Goal: Task Accomplishment & Management: Use online tool/utility

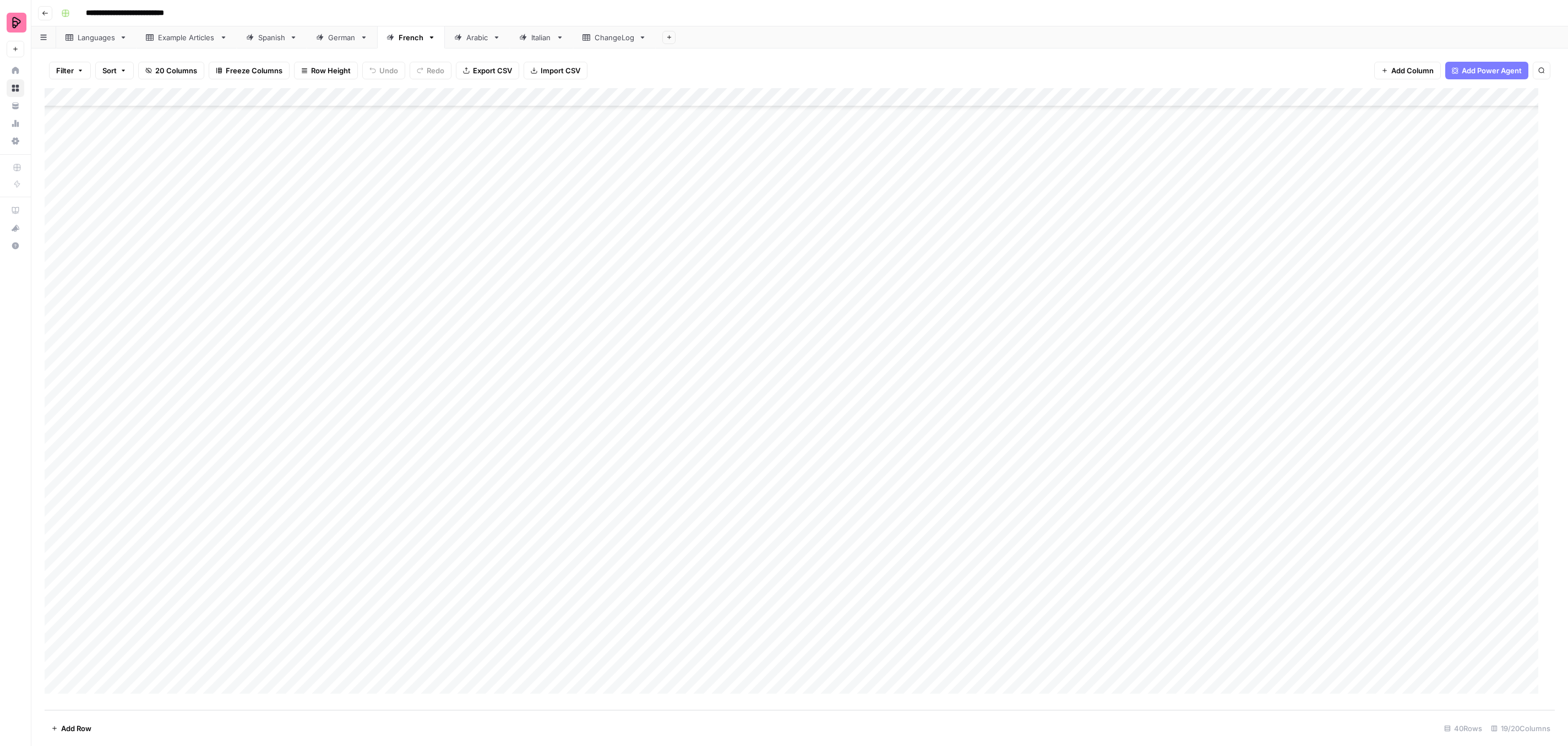
scroll to position [180, 0]
click at [760, 357] on div "Add Column" at bounding box center [800, 399] width 1510 height 622
click at [760, 364] on div "Add Column" at bounding box center [800, 399] width 1510 height 622
click at [792, 510] on button "To review by [PERSON_NAME]" at bounding box center [804, 507] width 112 height 13
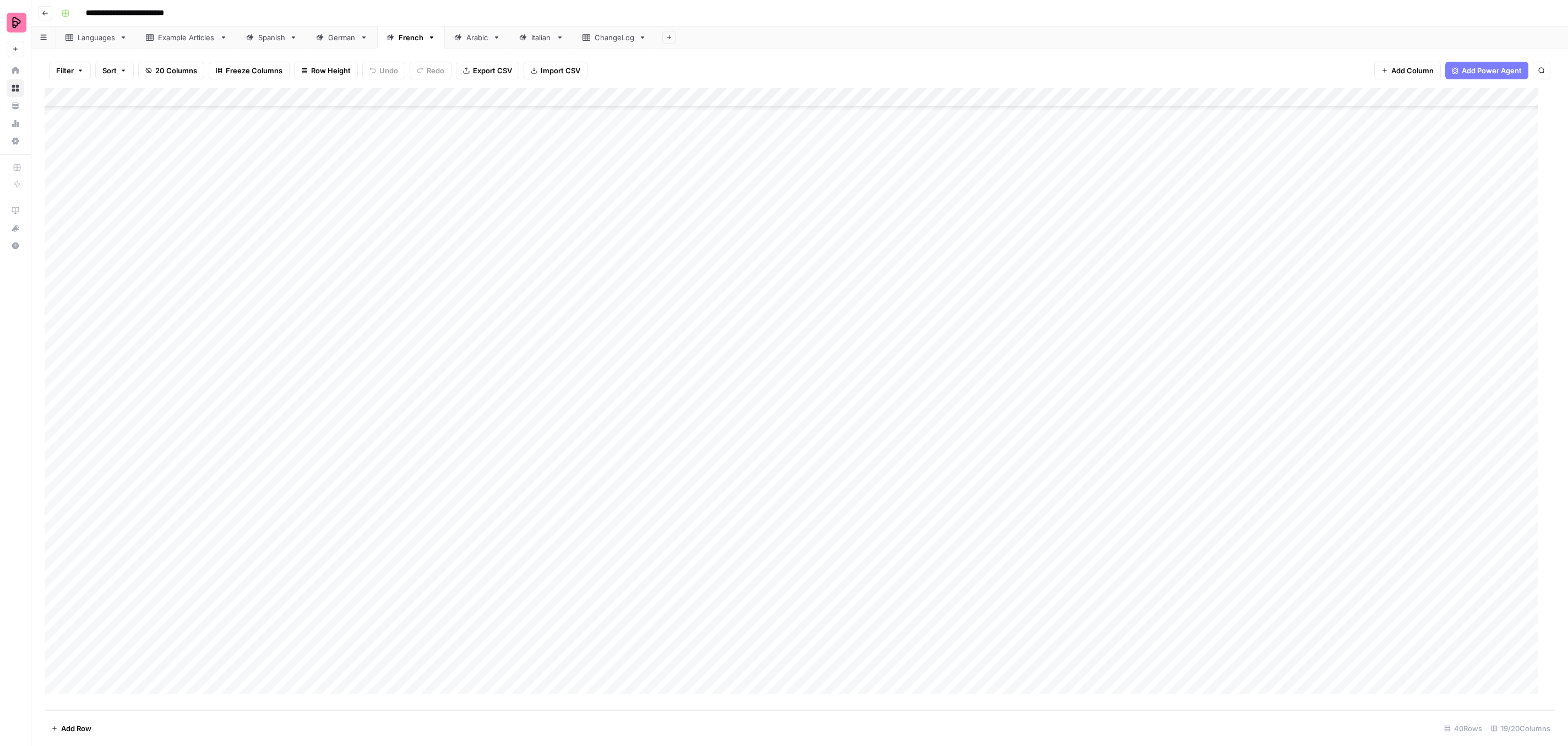
click at [772, 404] on div "Add Column" at bounding box center [800, 399] width 1510 height 622
click at [795, 549] on button "To review by [PERSON_NAME]" at bounding box center [804, 545] width 112 height 13
click at [764, 416] on div "Add Column" at bounding box center [800, 399] width 1510 height 622
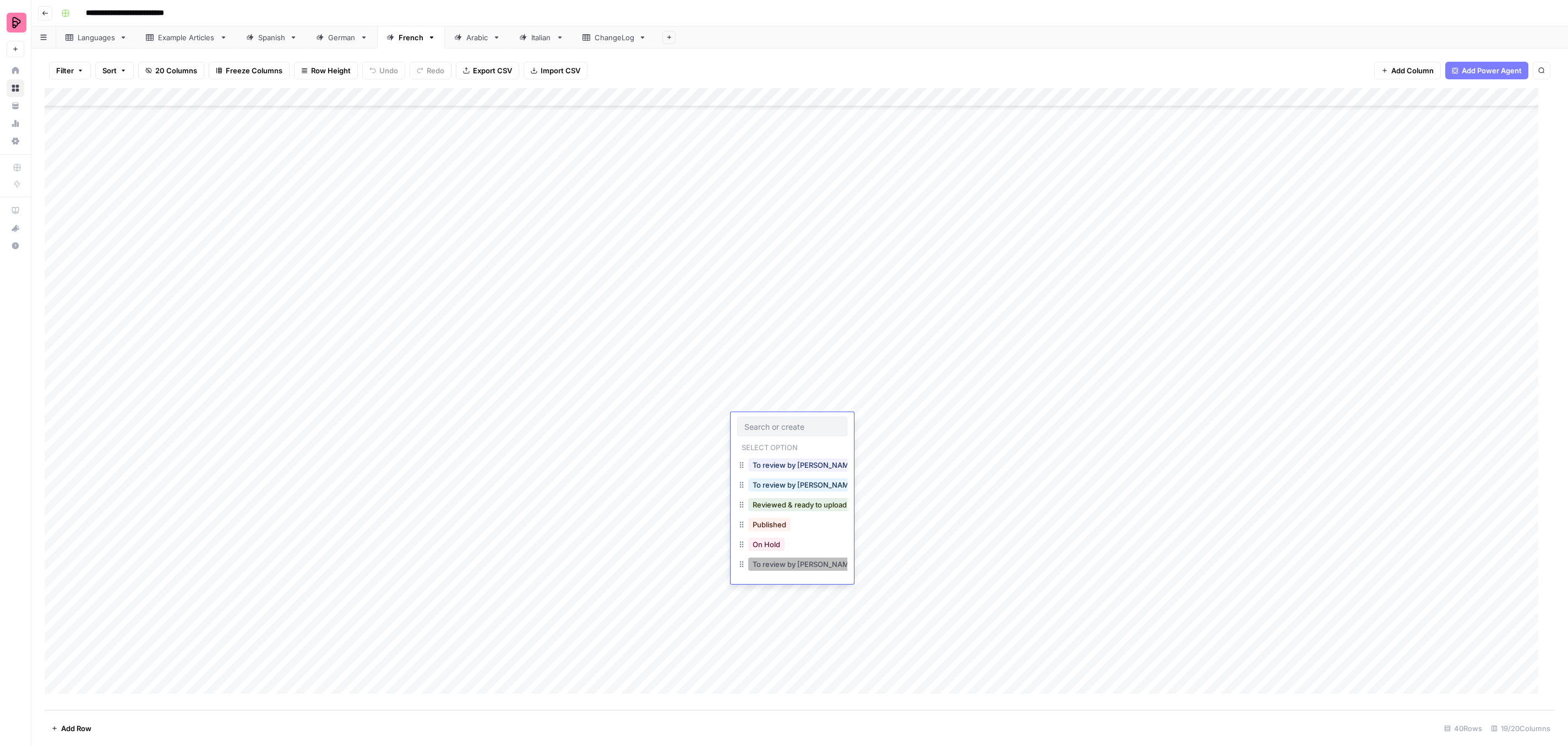
click at [793, 566] on button "To review by [PERSON_NAME]" at bounding box center [804, 563] width 112 height 13
click at [760, 440] on div "Add Column" at bounding box center [800, 399] width 1510 height 622
click at [782, 580] on button "To review by [PERSON_NAME]" at bounding box center [804, 582] width 112 height 13
click at [759, 460] on div "Add Column" at bounding box center [800, 399] width 1510 height 622
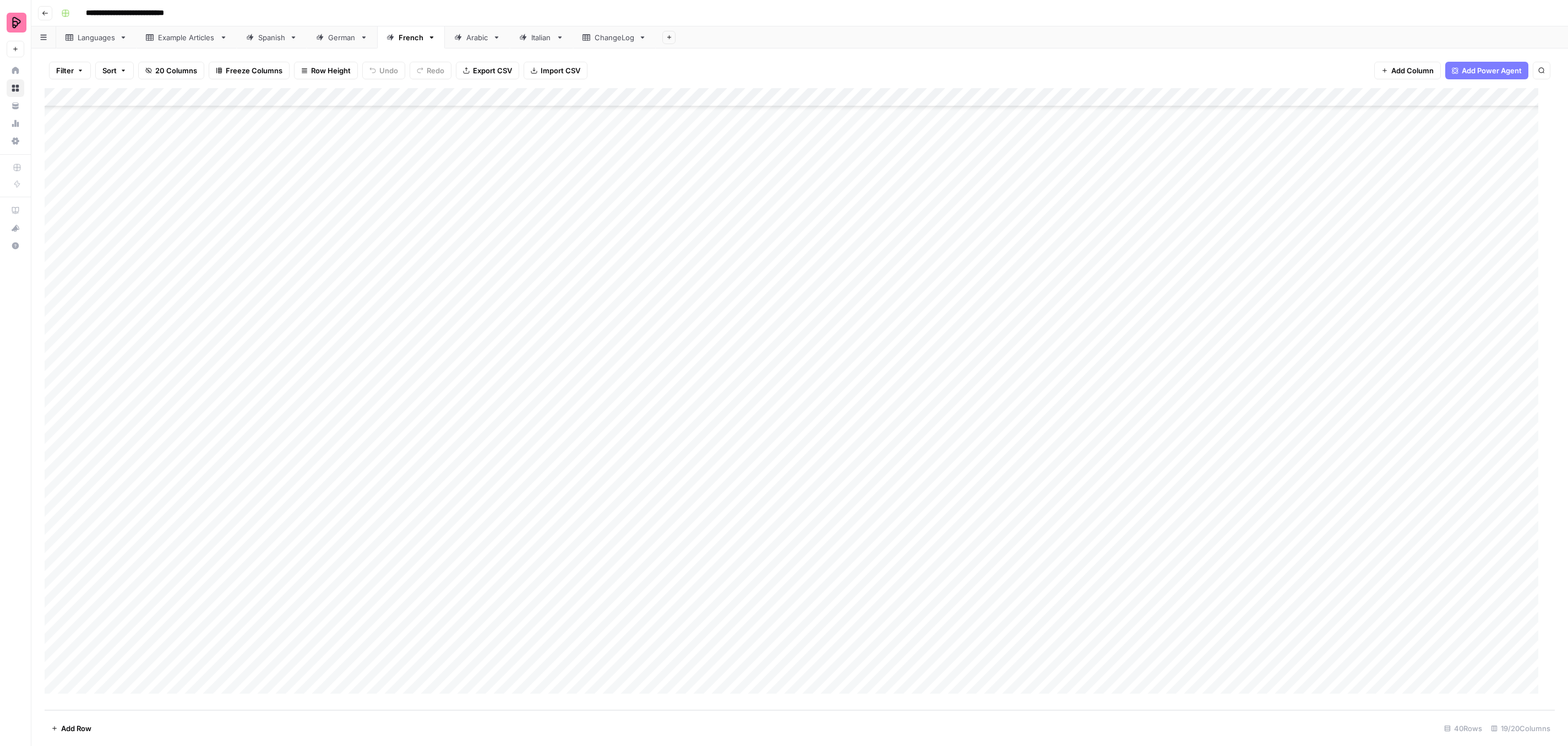
click at [759, 460] on div "Add Column" at bounding box center [800, 399] width 1510 height 622
drag, startPoint x: 809, startPoint y: 603, endPoint x: 795, endPoint y: 577, distance: 29.5
click at [809, 602] on button "To review by [PERSON_NAME]" at bounding box center [804, 601] width 112 height 13
click at [759, 482] on div "Add Column" at bounding box center [800, 399] width 1510 height 622
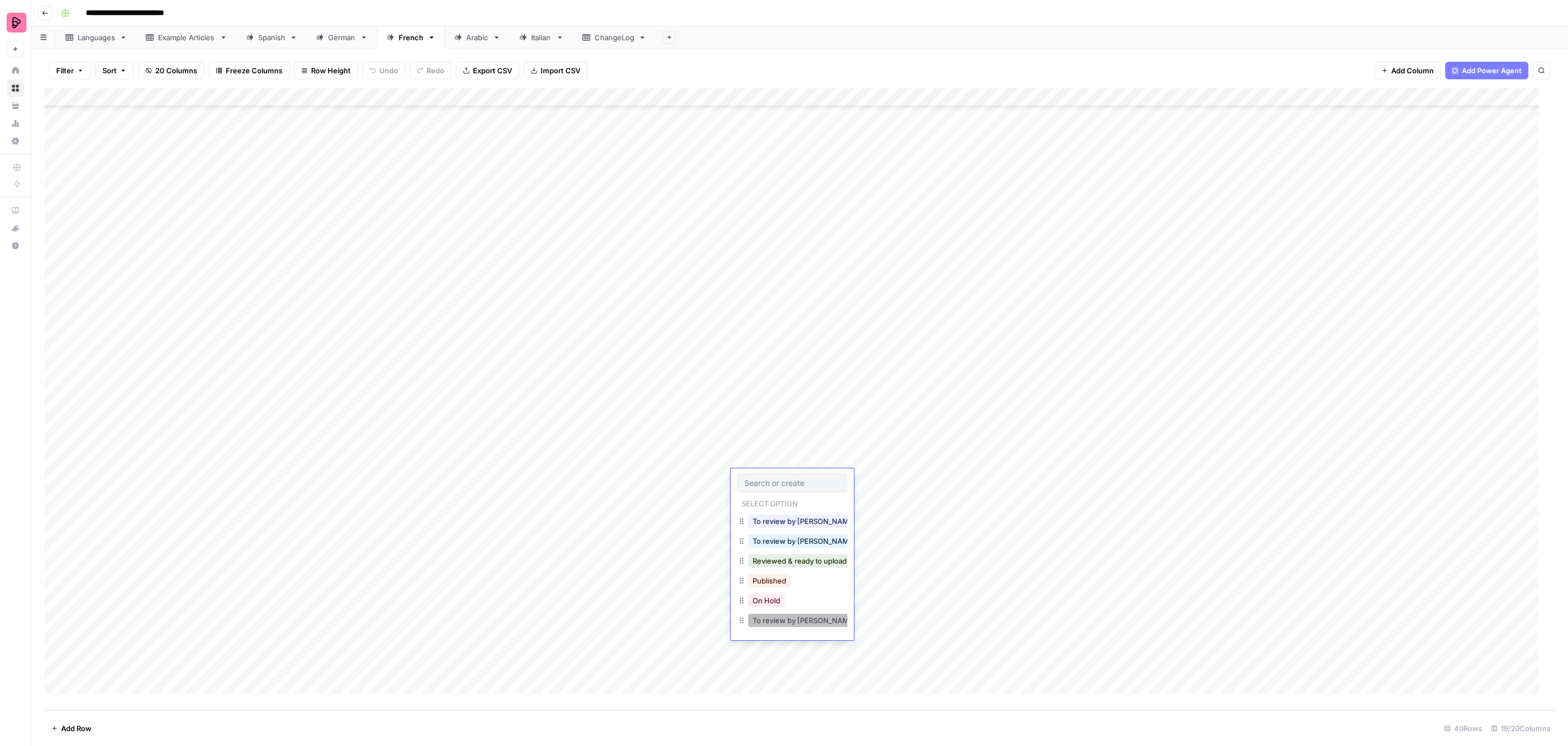
drag, startPoint x: 788, startPoint y: 618, endPoint x: 778, endPoint y: 587, distance: 32.6
click at [788, 617] on button "To review by [PERSON_NAME]" at bounding box center [804, 620] width 112 height 13
click at [763, 497] on div "Add Column" at bounding box center [800, 399] width 1510 height 622
drag, startPoint x: 786, startPoint y: 638, endPoint x: 788, endPoint y: 625, distance: 13.2
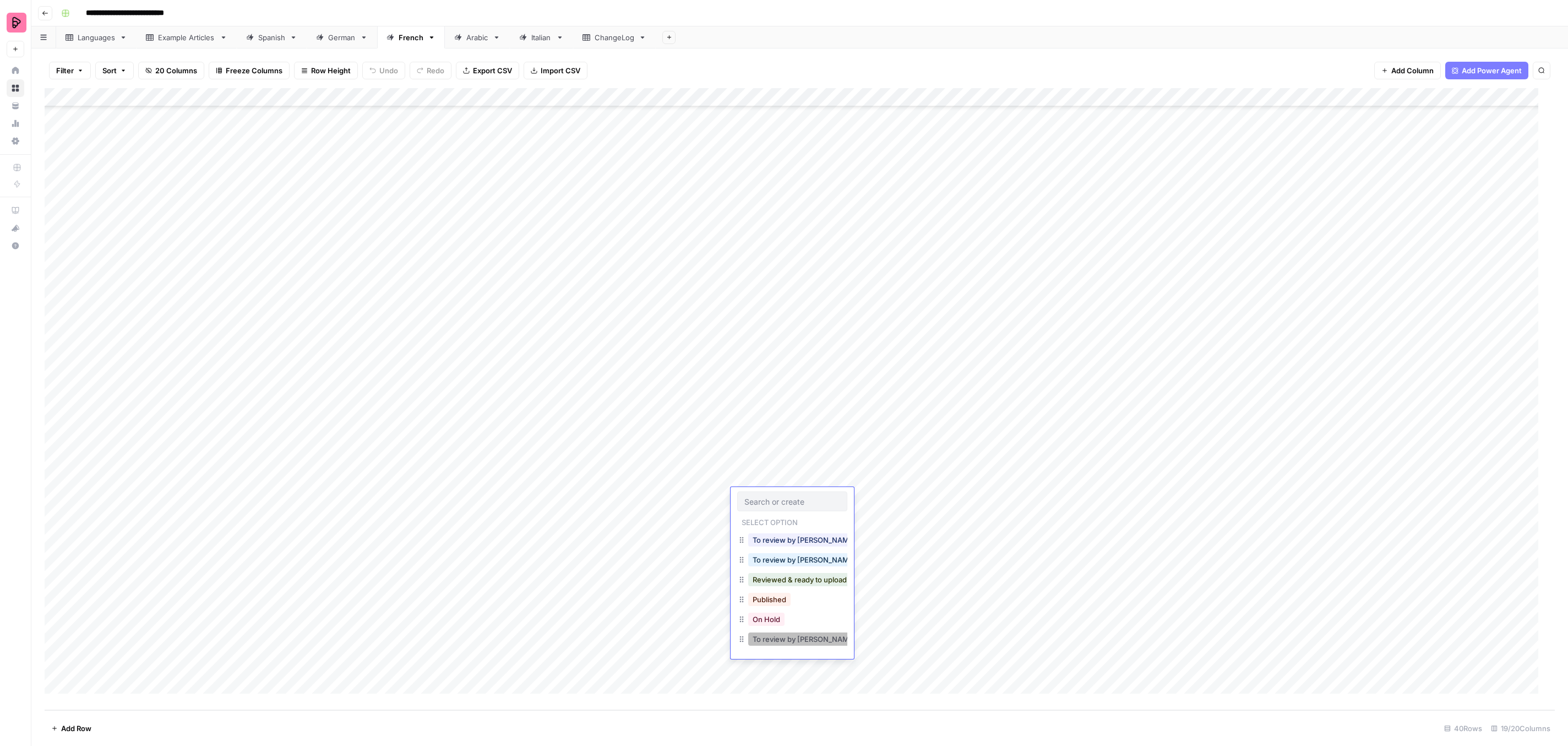
click at [787, 637] on button "To review by [PERSON_NAME]" at bounding box center [804, 639] width 112 height 13
click at [752, 522] on div "Add Column" at bounding box center [800, 399] width 1510 height 622
click at [795, 662] on button "To review by [PERSON_NAME]" at bounding box center [804, 657] width 112 height 13
click at [776, 528] on div "Add Column" at bounding box center [800, 399] width 1510 height 622
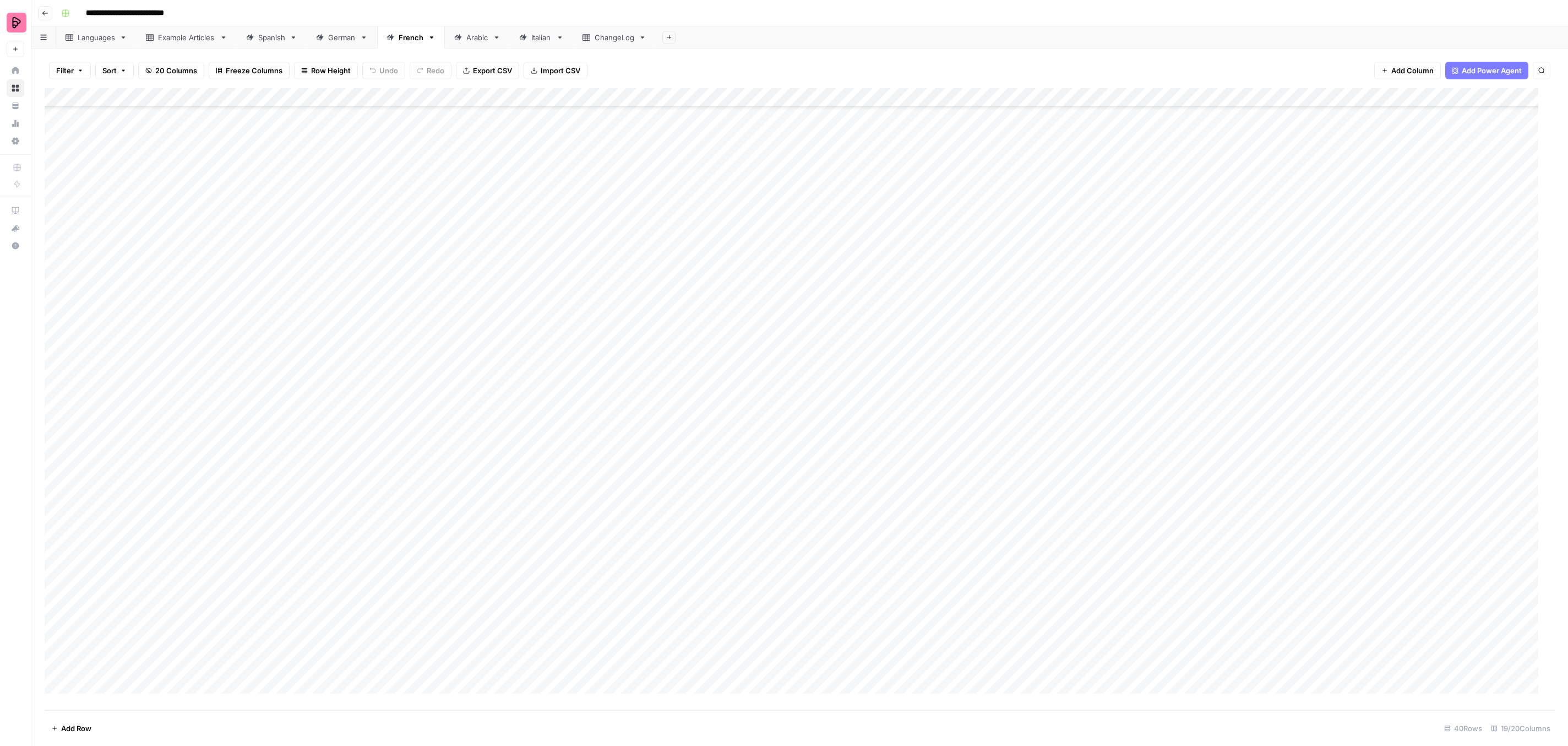
click at [776, 534] on div "Add Column" at bounding box center [800, 399] width 1510 height 622
click at [776, 534] on input "text" at bounding box center [793, 539] width 96 height 10
click at [791, 682] on button "To review by [PERSON_NAME]" at bounding box center [804, 676] width 112 height 13
click at [759, 559] on div "Add Column" at bounding box center [800, 399] width 1510 height 622
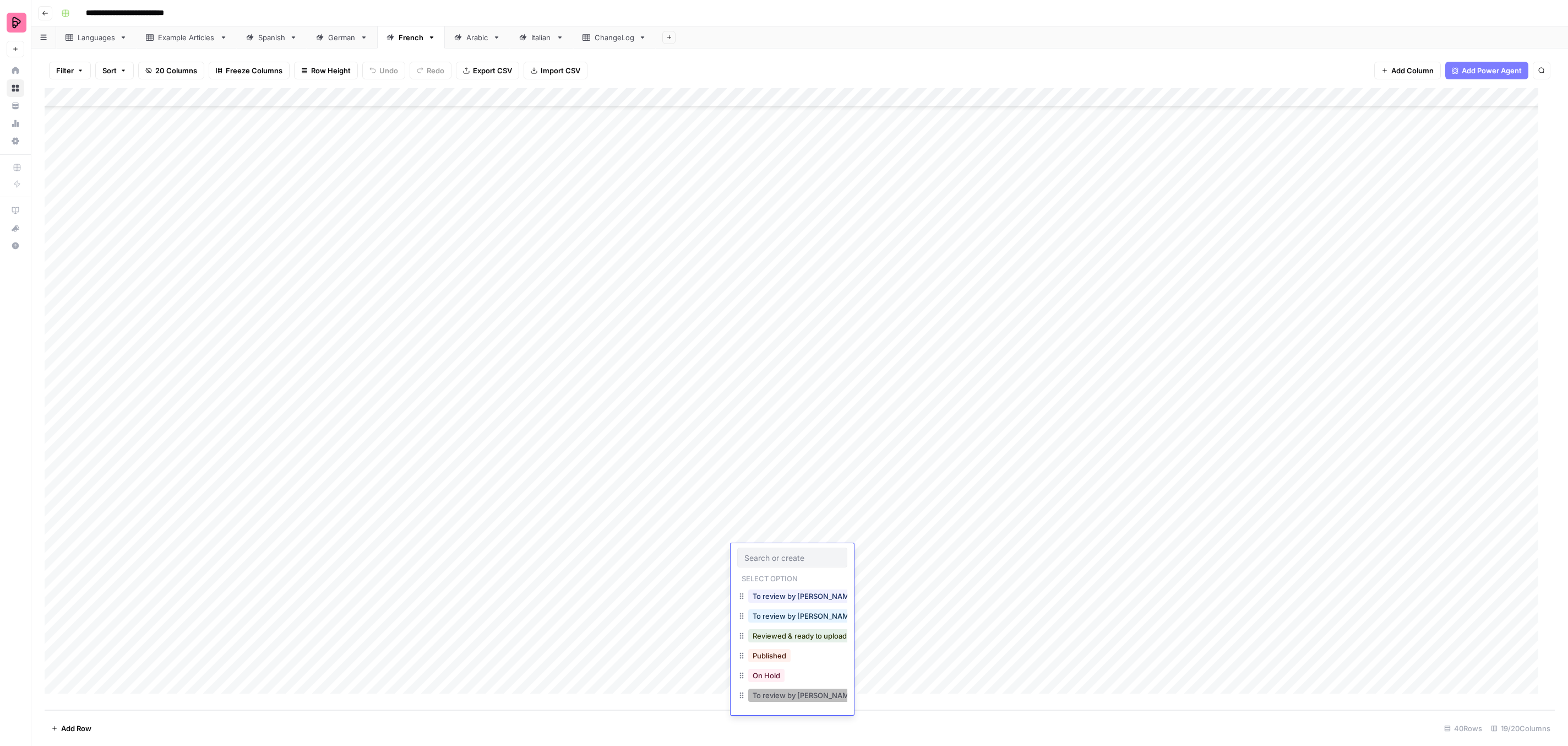
drag, startPoint x: 790, startPoint y: 694, endPoint x: 784, endPoint y: 661, distance: 33.5
click at [790, 694] on button "To review by [PERSON_NAME]" at bounding box center [804, 694] width 112 height 13
click at [772, 579] on div "Add Column" at bounding box center [800, 399] width 1510 height 622
click at [798, 716] on button "To review by [PERSON_NAME]" at bounding box center [804, 713] width 112 height 13
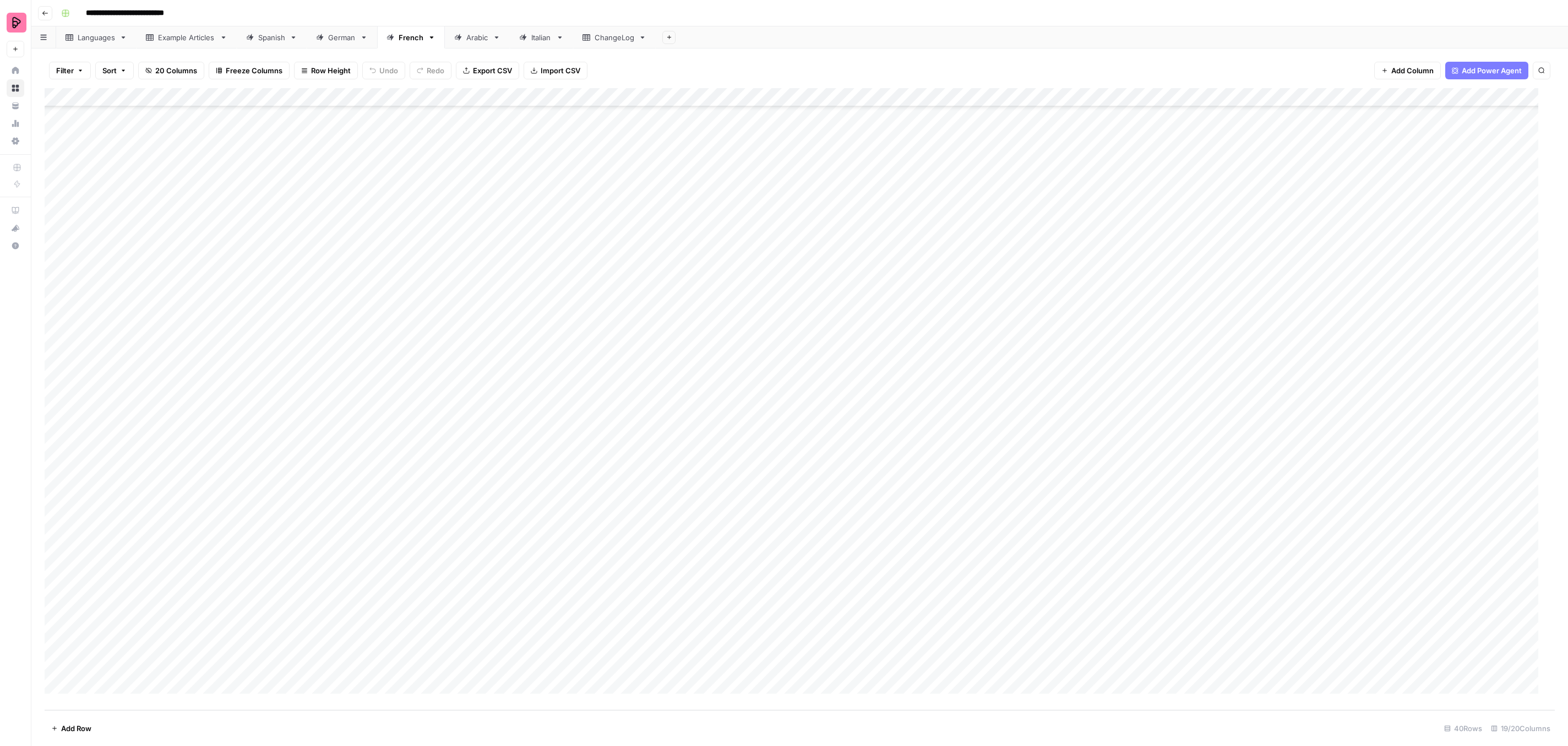
click at [767, 592] on div "Add Column" at bounding box center [800, 399] width 1510 height 622
drag, startPoint x: 780, startPoint y: 735, endPoint x: 767, endPoint y: 709, distance: 29.1
click at [780, 734] on button "To review by [PERSON_NAME]" at bounding box center [804, 732] width 112 height 13
click at [760, 616] on div "Add Column" at bounding box center [800, 399] width 1510 height 622
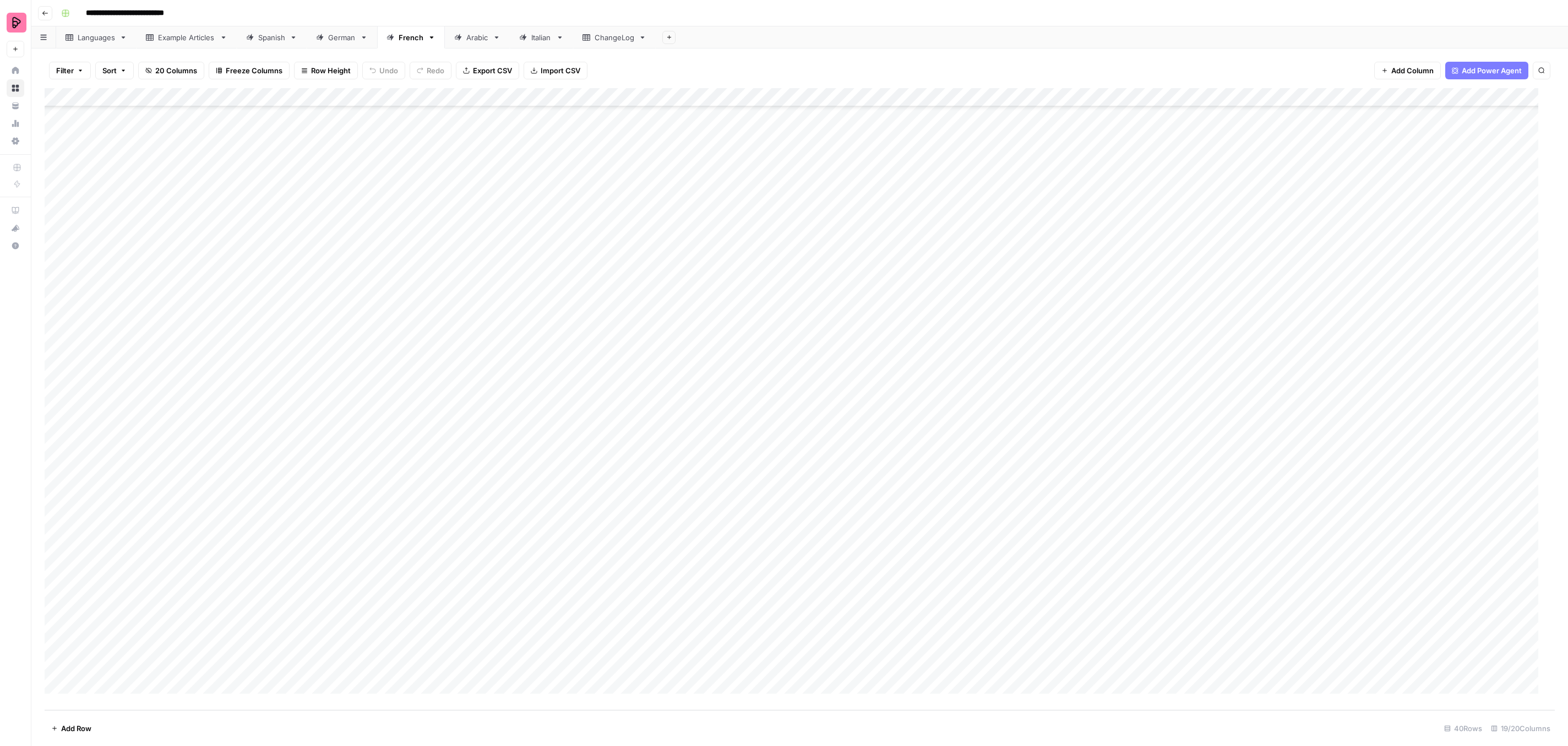
click at [760, 616] on div "Add Column" at bounding box center [800, 399] width 1510 height 622
click at [790, 716] on button "To review by [PERSON_NAME]" at bounding box center [804, 720] width 112 height 13
click at [760, 634] on div "Add Column" at bounding box center [800, 399] width 1510 height 622
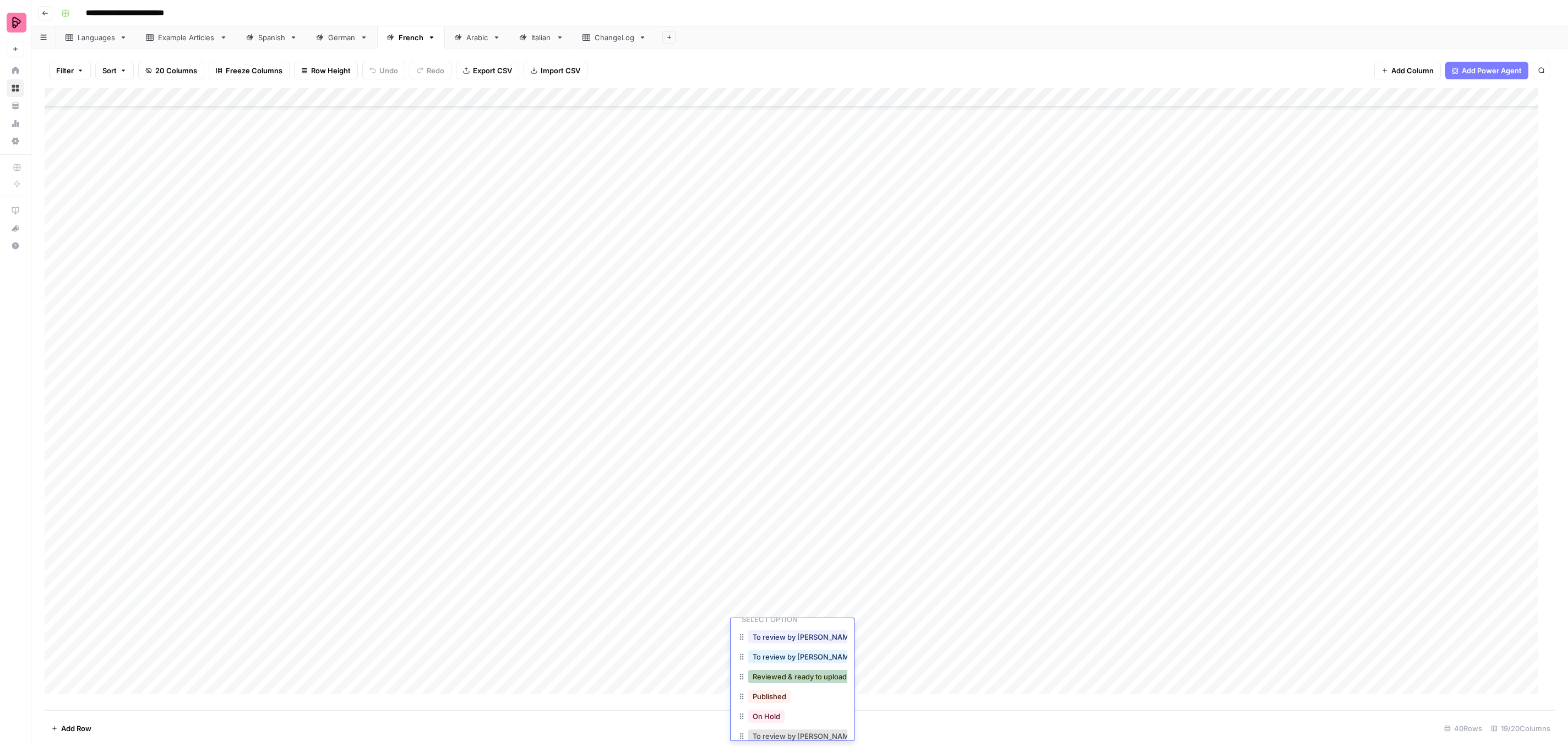
scroll to position [51, 0]
drag, startPoint x: 800, startPoint y: 719, endPoint x: 788, endPoint y: 701, distance: 21.6
click at [800, 719] on button "To review by [PERSON_NAME]" at bounding box center [804, 720] width 112 height 13
click at [761, 654] on div "Add Column" at bounding box center [800, 399] width 1510 height 622
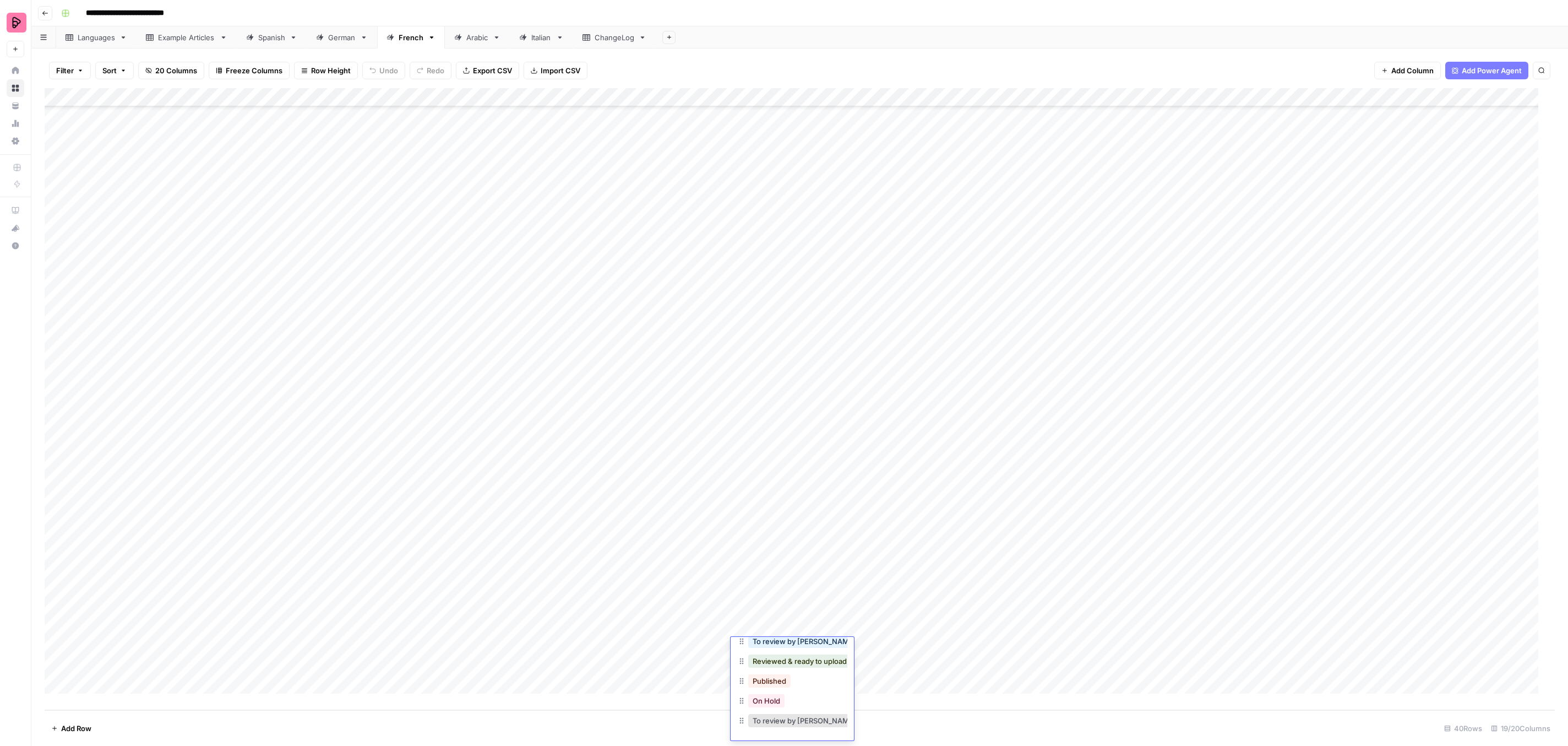
scroll to position [69, 0]
click at [802, 723] on button "To review by [PERSON_NAME]" at bounding box center [804, 720] width 112 height 13
click at [765, 665] on div "Add Column" at bounding box center [800, 399] width 1510 height 622
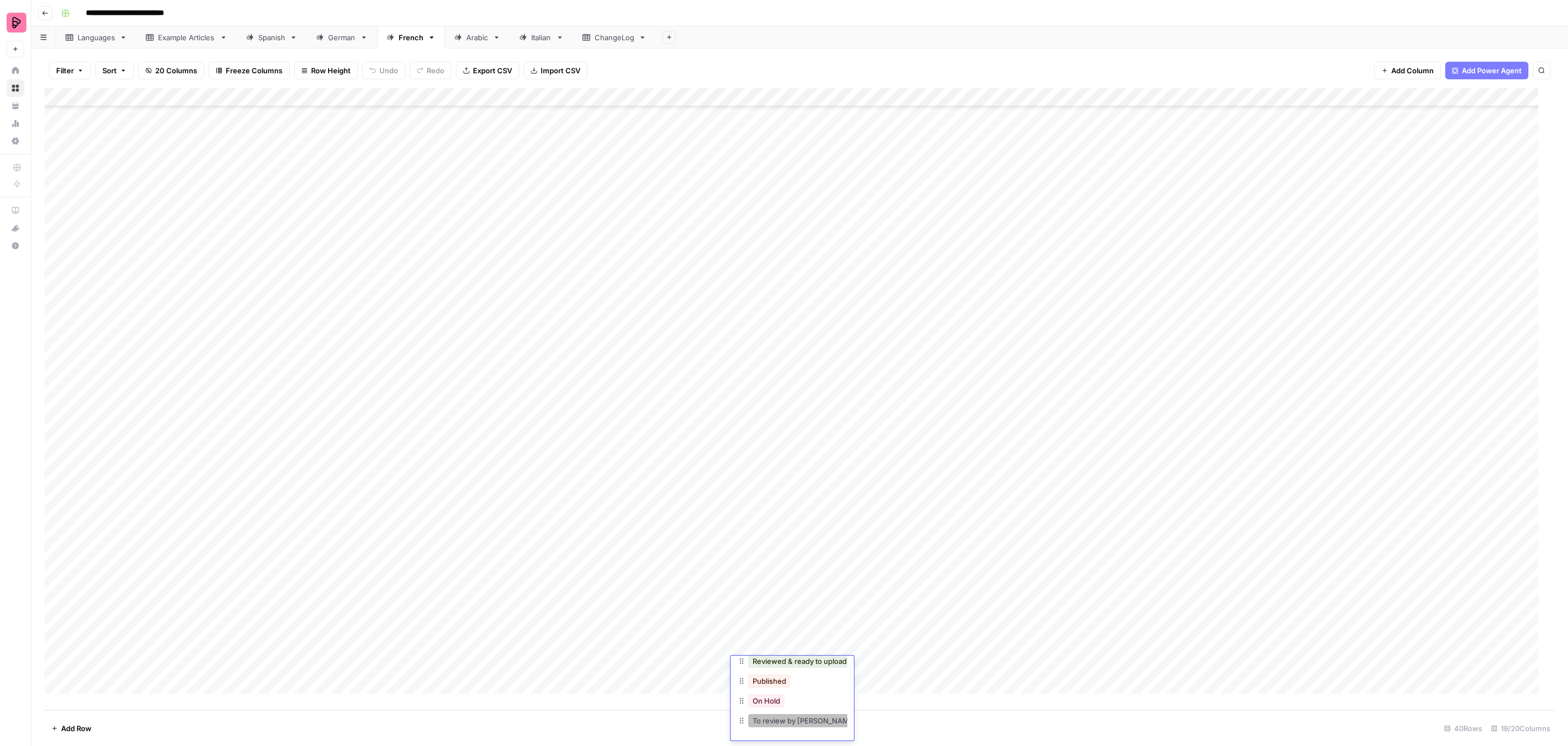
click at [798, 714] on button "To review by [PERSON_NAME]" at bounding box center [804, 720] width 112 height 13
